Goal: Task Accomplishment & Management: Manage account settings

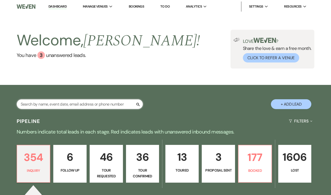
click at [63, 102] on input "text" at bounding box center [80, 104] width 126 height 10
type input "kiar"
select select "8"
select select "5"
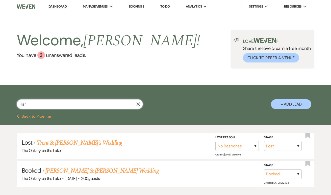
type input "liar"
drag, startPoint x: 63, startPoint y: 102, endPoint x: 67, endPoint y: 171, distance: 69.2
click at [67, 171] on link "[PERSON_NAME] & [PERSON_NAME] Wedding" at bounding box center [101, 170] width 113 height 9
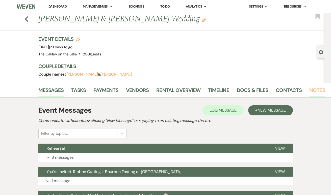
click at [317, 90] on link "Notes" at bounding box center [317, 91] width 16 height 11
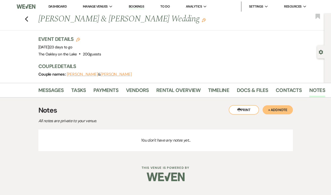
click at [279, 111] on button "+ Add Note" at bounding box center [277, 109] width 30 height 9
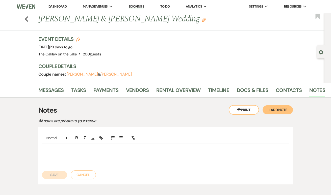
click at [94, 147] on p at bounding box center [165, 150] width 239 height 6
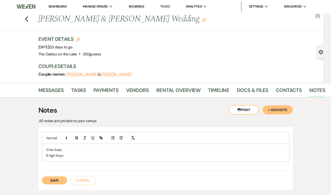
click at [80, 149] on p "2 low boys" at bounding box center [165, 150] width 239 height 6
click at [99, 156] on p "8 high boys" at bounding box center [165, 156] width 239 height 6
click at [109, 150] on p "2 low boys - one for ceremony one for cocktail hour" at bounding box center [165, 150] width 239 height 6
click at [137, 149] on p "2 low boys - one for ceremony one for cocktail hour" at bounding box center [165, 150] width 239 height 6
click at [97, 161] on div "2 low boys - one for ceremony one for cocktail hour 8 high boys" at bounding box center [165, 151] width 247 height 39
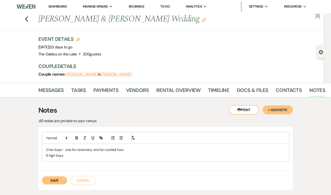
click at [93, 156] on p "8 high boys" at bounding box center [165, 156] width 239 height 6
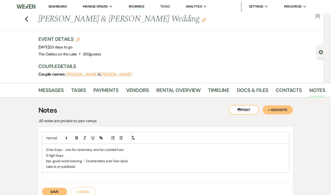
click at [104, 167] on p "cake is on pedistols" at bounding box center [165, 167] width 239 height 6
click at [86, 165] on p "cake is on pedistols and is gluten free l" at bounding box center [165, 167] width 239 height 6
click at [141, 166] on p "cake is on pedistols and one tier is gluten free l" at bounding box center [165, 167] width 239 height 6
click at [135, 166] on p "cake is on pedistols and one tier is gluten free lol" at bounding box center [165, 167] width 239 height 6
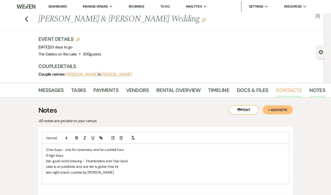
click at [284, 90] on link "Contacts" at bounding box center [288, 91] width 26 height 11
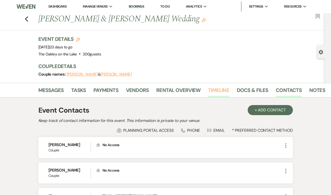
click at [211, 91] on link "Timeline" at bounding box center [218, 91] width 21 height 11
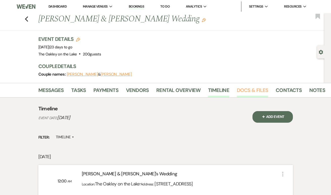
click at [247, 92] on link "Docs & Files" at bounding box center [252, 91] width 31 height 11
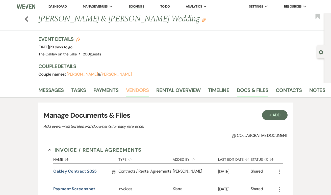
click at [144, 91] on link "Vendors" at bounding box center [137, 91] width 23 height 11
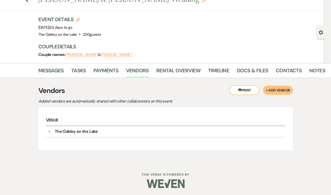
scroll to position [19, 0]
click at [100, 67] on link "Payments" at bounding box center [105, 72] width 25 height 11
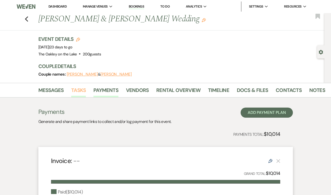
click at [81, 93] on link "Tasks" at bounding box center [78, 91] width 15 height 11
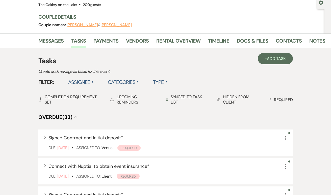
scroll to position [49, 0]
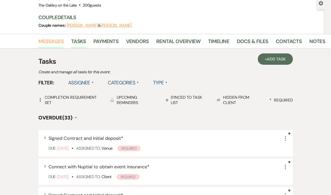
click at [49, 44] on link "Messages" at bounding box center [50, 42] width 25 height 11
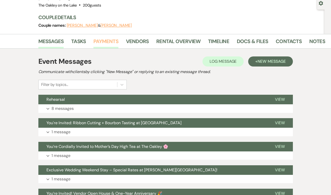
click at [109, 45] on link "Payments" at bounding box center [105, 42] width 25 height 11
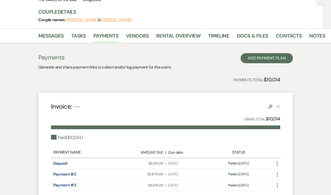
scroll to position [55, 0]
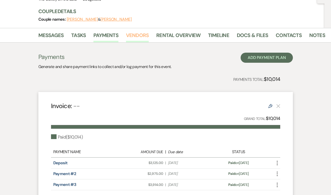
click at [139, 34] on link "Vendors" at bounding box center [137, 36] width 23 height 11
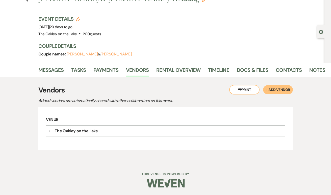
scroll to position [19, 0]
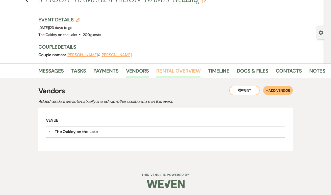
click at [178, 71] on link "Rental Overview" at bounding box center [178, 72] width 44 height 11
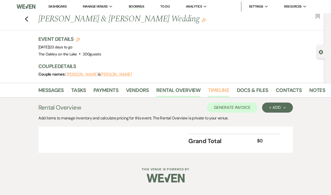
click at [218, 93] on link "Timeline" at bounding box center [218, 91] width 21 height 11
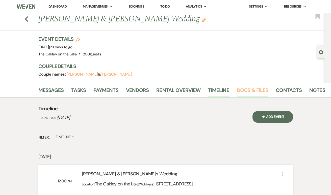
click at [253, 94] on link "Docs & Files" at bounding box center [252, 91] width 31 height 11
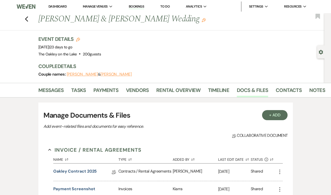
click at [321, 52] on icon "Gear" at bounding box center [320, 52] width 5 height 5
select select "5"
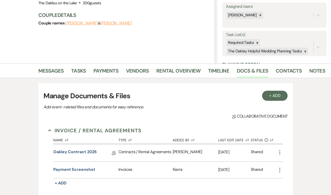
scroll to position [71, 0]
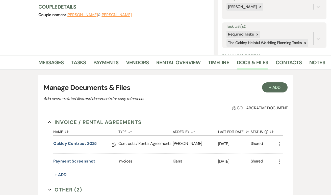
click at [236, 110] on span "Collab Doc Collaborative document" at bounding box center [259, 108] width 55 height 6
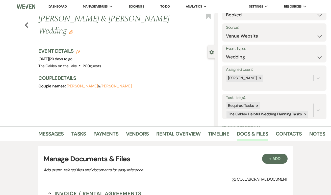
scroll to position [0, 0]
click at [25, 22] on icon "Previous" at bounding box center [27, 25] width 4 height 6
select select "8"
select select "5"
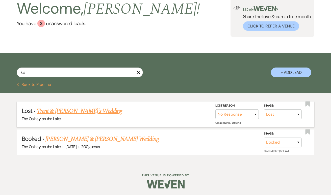
scroll to position [32, 0]
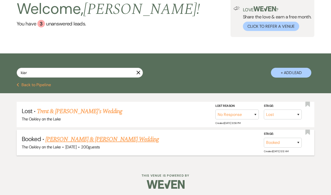
click at [94, 138] on link "[PERSON_NAME] & [PERSON_NAME] Wedding" at bounding box center [101, 139] width 113 height 9
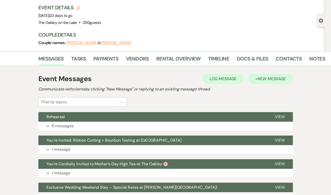
click at [262, 79] on span "New Message" at bounding box center [271, 78] width 28 height 5
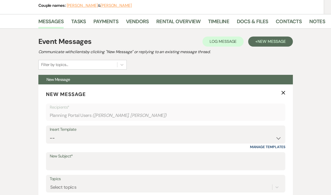
scroll to position [74, 0]
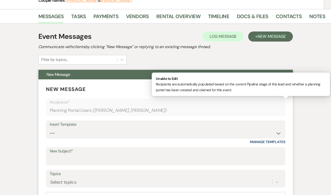
click at [112, 109] on span "( [PERSON_NAME], [PERSON_NAME] )" at bounding box center [129, 110] width 74 height 7
click at [149, 108] on div "Planning Portal Users ( [PERSON_NAME], [PERSON_NAME] )" at bounding box center [166, 111] width 232 height 10
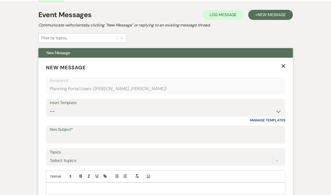
scroll to position [96, 0]
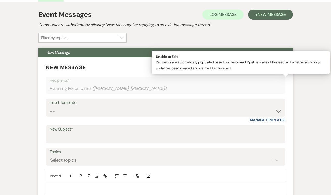
click at [217, 84] on div "Planning Portal Users ( [PERSON_NAME], [PERSON_NAME] )" at bounding box center [166, 89] width 232 height 10
click at [124, 92] on div "Planning Portal Users ( [PERSON_NAME], [PERSON_NAME] )" at bounding box center [166, 89] width 232 height 10
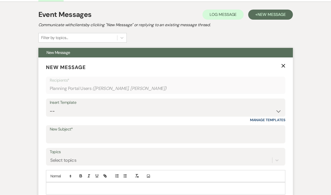
click at [109, 87] on span "( [PERSON_NAME], [PERSON_NAME] )" at bounding box center [129, 88] width 74 height 7
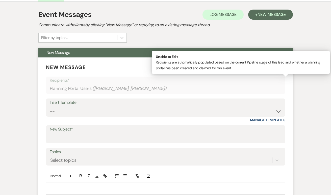
click at [86, 87] on div "Planning Portal Users ( [PERSON_NAME], [PERSON_NAME] )" at bounding box center [166, 89] width 232 height 10
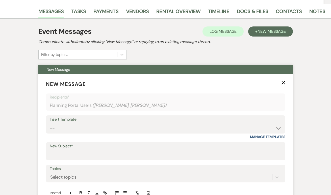
scroll to position [84, 0]
